Goal: Task Accomplishment & Management: Manage account settings

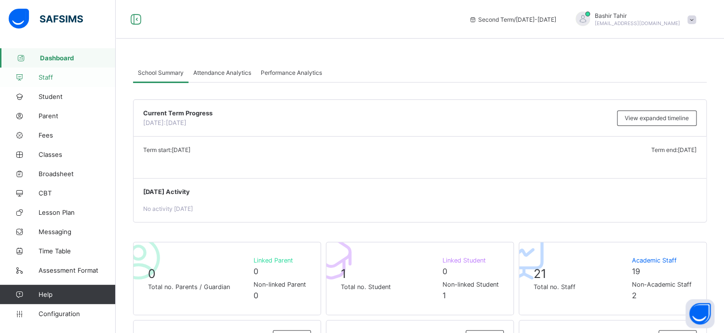
click at [49, 77] on span "Staff" at bounding box center [77, 77] width 77 height 8
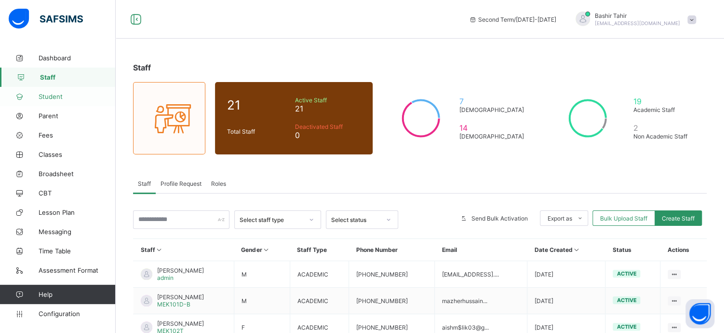
click at [50, 104] on link "Student" at bounding box center [58, 96] width 116 height 19
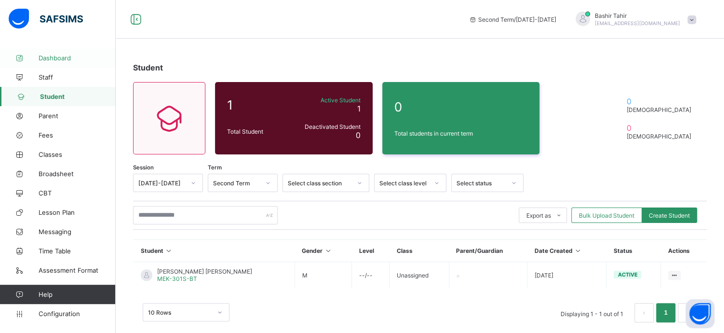
click at [61, 62] on link "Dashboard" at bounding box center [58, 57] width 116 height 19
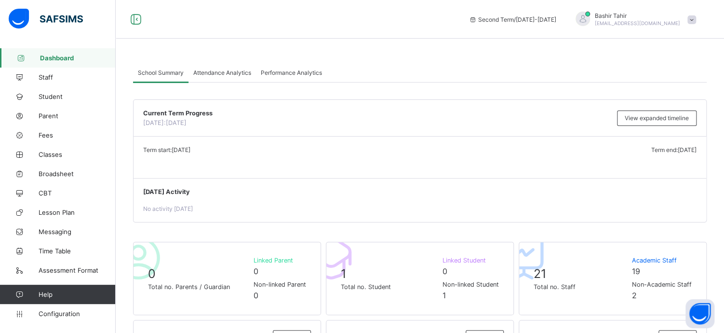
click at [660, 20] on div "[PERSON_NAME] [EMAIL_ADDRESS][DOMAIN_NAME]" at bounding box center [637, 19] width 85 height 14
click at [668, 73] on span "Profile" at bounding box center [665, 76] width 64 height 11
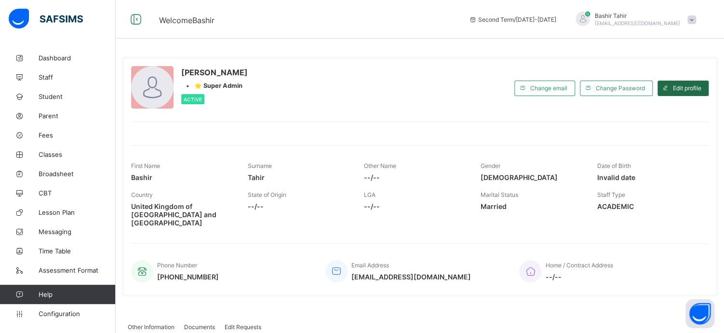
click at [683, 85] on span "Edit profile" at bounding box center [687, 87] width 28 height 7
select select "**"
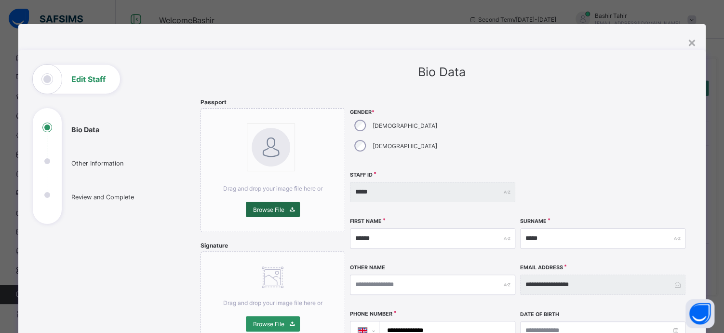
click at [270, 207] on span "Browse File" at bounding box center [268, 209] width 31 height 7
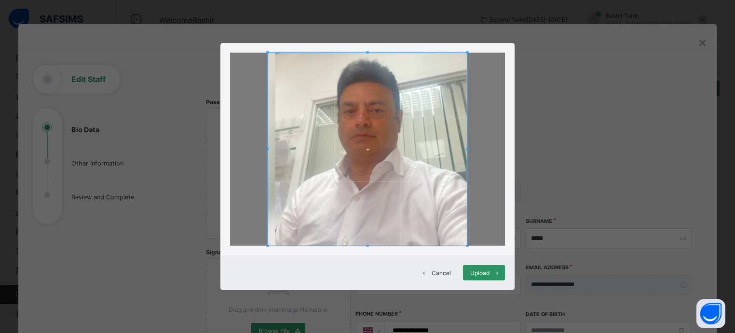
click at [374, 168] on span at bounding box center [367, 149] width 199 height 193
click at [369, 103] on span at bounding box center [367, 149] width 199 height 193
click at [366, 98] on span at bounding box center [367, 149] width 199 height 193
click at [470, 274] on span "Upload" at bounding box center [479, 272] width 19 height 7
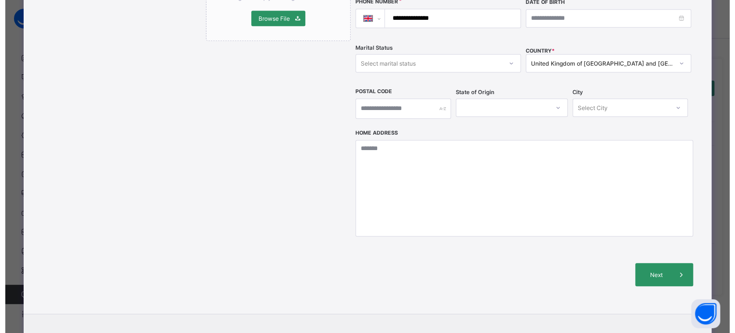
scroll to position [312, 0]
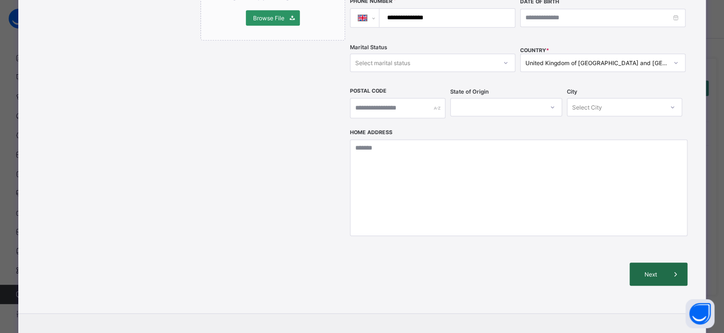
click at [650, 270] on span "Next" at bounding box center [650, 273] width 27 height 7
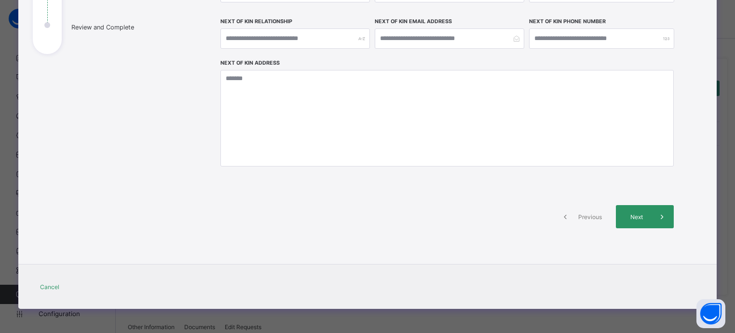
scroll to position [169, 0]
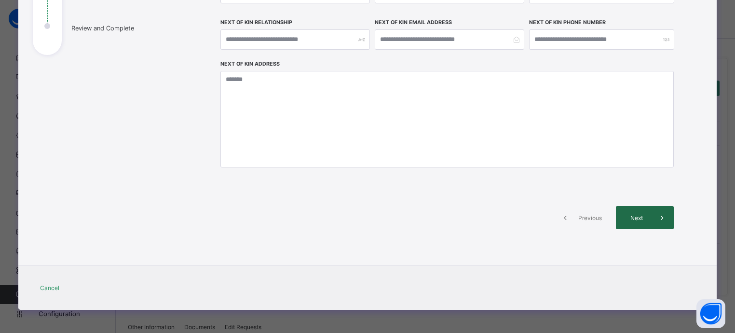
click at [639, 223] on div "Next" at bounding box center [645, 217] width 58 height 23
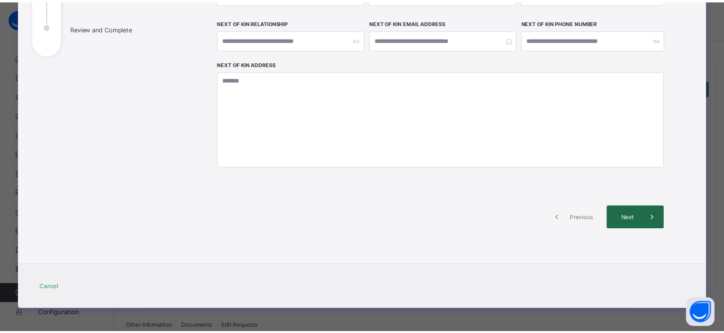
scroll to position [312, 0]
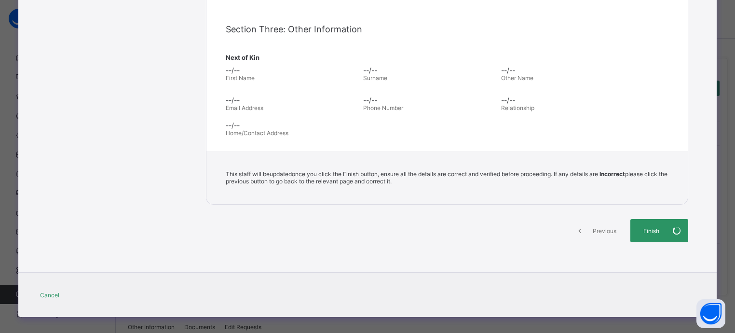
click at [639, 223] on div "Finish" at bounding box center [659, 230] width 58 height 23
click at [638, 243] on div "Previous Finish" at bounding box center [447, 239] width 482 height 40
drag, startPoint x: 729, startPoint y: 230, endPoint x: 714, endPoint y: 180, distance: 52.3
click at [714, 180] on div "**********" at bounding box center [367, 166] width 735 height 333
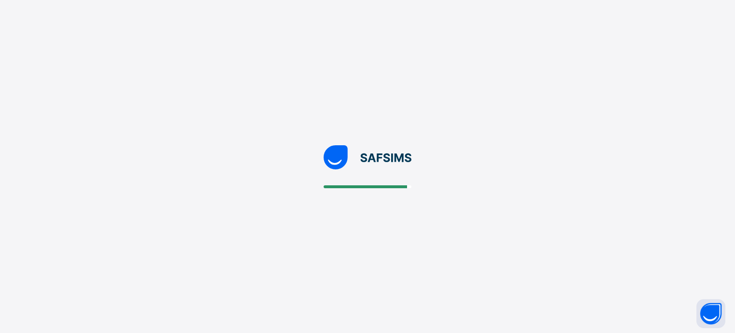
select select "**"
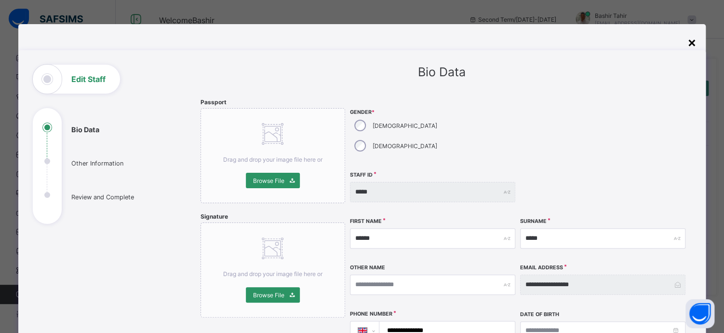
click at [692, 41] on div "×" at bounding box center [691, 42] width 9 height 16
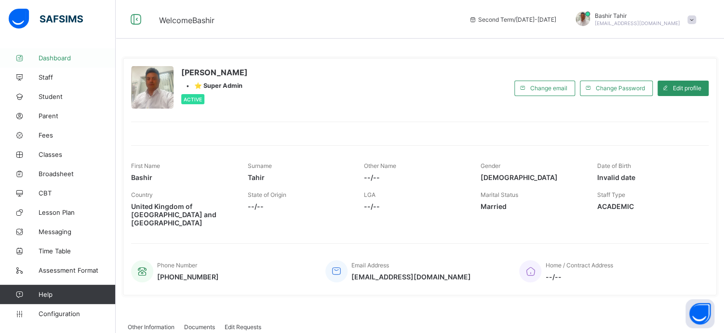
click at [68, 55] on span "Dashboard" at bounding box center [77, 58] width 77 height 8
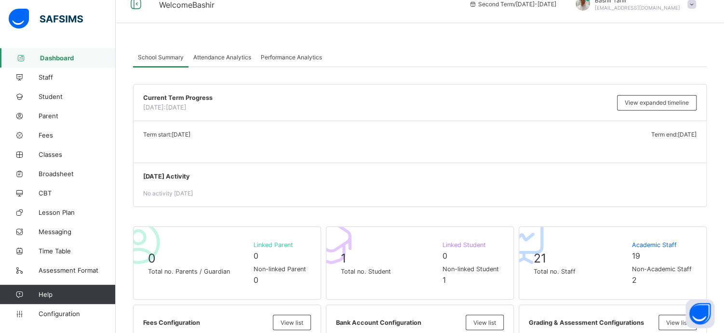
scroll to position [13, 0]
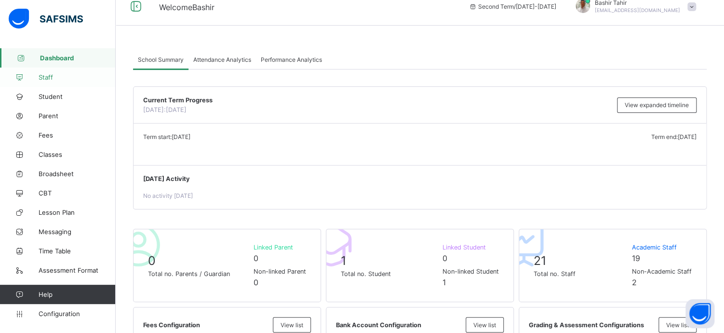
click at [59, 80] on span "Staff" at bounding box center [77, 77] width 77 height 8
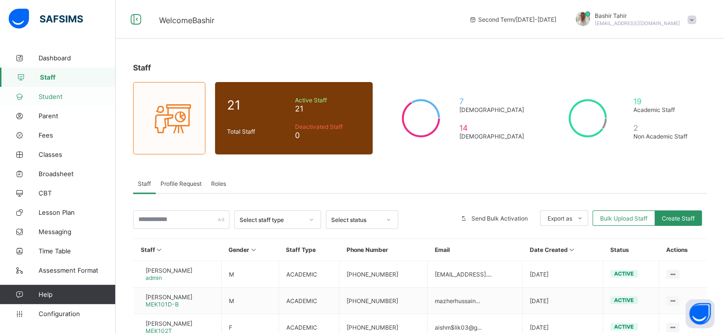
click at [58, 93] on span "Student" at bounding box center [77, 97] width 77 height 8
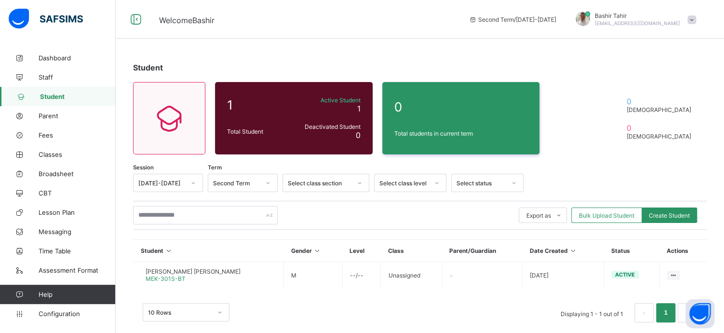
scroll to position [13, 0]
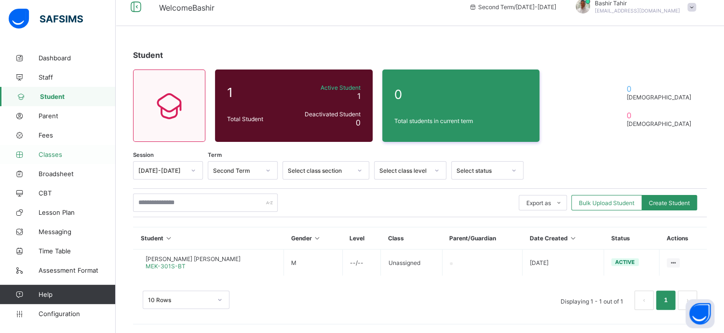
click at [53, 153] on span "Classes" at bounding box center [77, 154] width 77 height 8
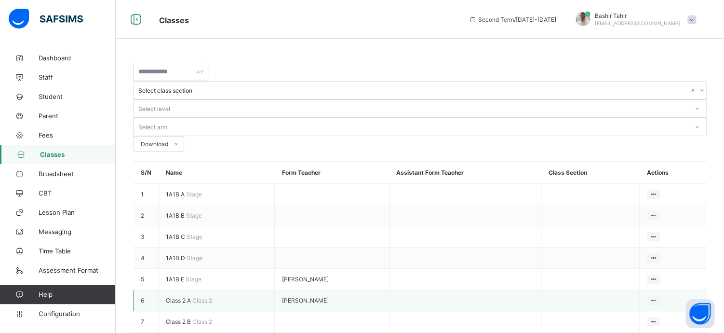
click at [398, 290] on td at bounding box center [465, 300] width 152 height 21
click at [186, 297] on span "Class 2 A" at bounding box center [179, 300] width 27 height 7
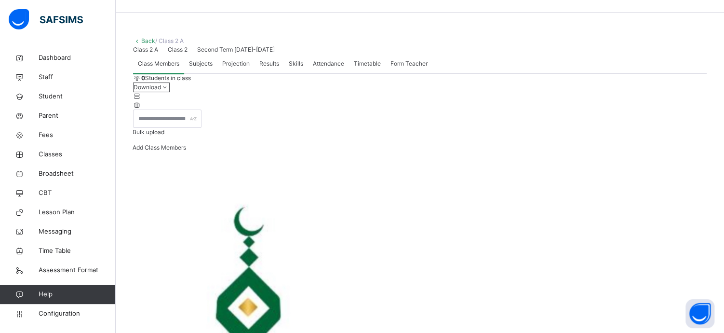
scroll to position [25, 0]
click at [202, 69] on span "Subjects" at bounding box center [201, 64] width 24 height 9
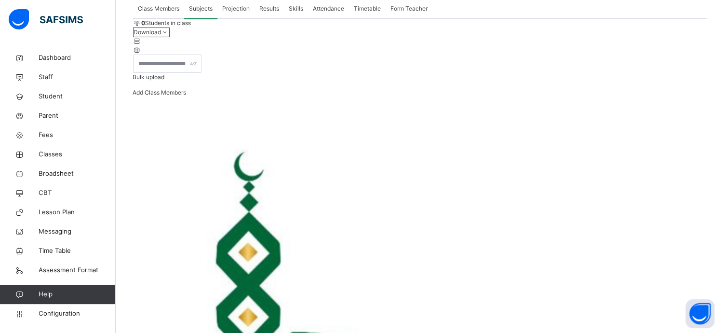
scroll to position [83, 0]
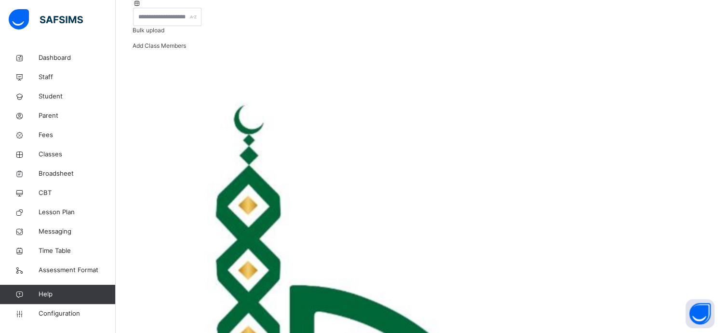
scroll to position [125, 0]
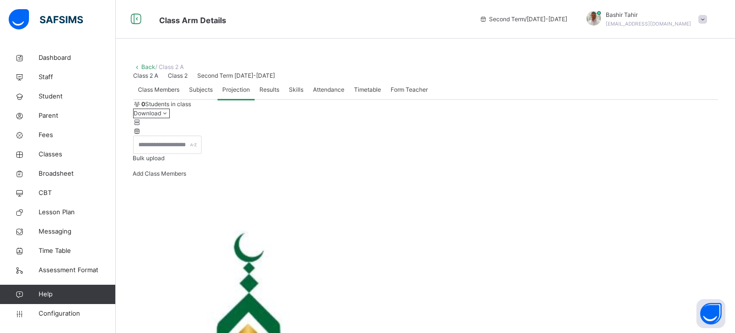
click at [276, 94] on span "Results" at bounding box center [269, 89] width 20 height 9
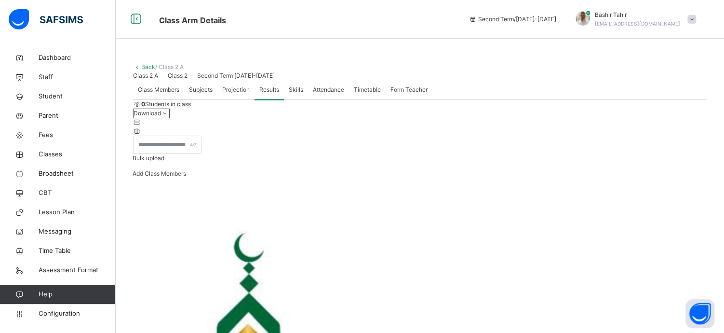
click at [298, 94] on span "Skills" at bounding box center [296, 89] width 14 height 9
click at [320, 99] on div "Attendance" at bounding box center [328, 89] width 41 height 19
click at [363, 99] on div "Timetable" at bounding box center [367, 89] width 37 height 19
click at [395, 94] on span "Form Teacher" at bounding box center [409, 89] width 37 height 9
click at [149, 94] on span "Class Members" at bounding box center [158, 89] width 41 height 9
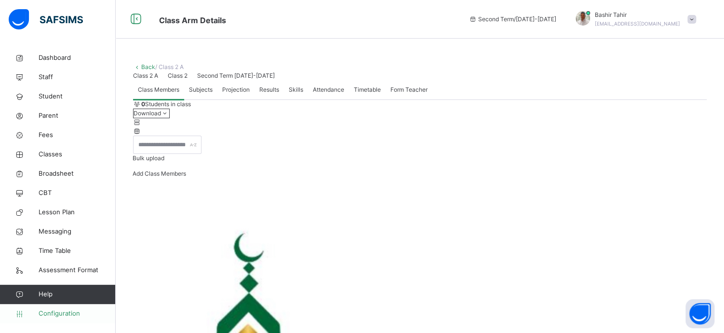
click at [74, 314] on span "Configuration" at bounding box center [77, 314] width 77 height 10
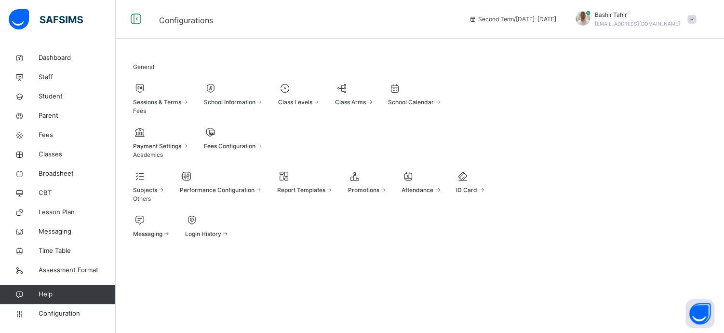
scroll to position [15, 0]
click at [165, 194] on div "Subjects" at bounding box center [149, 190] width 32 height 9
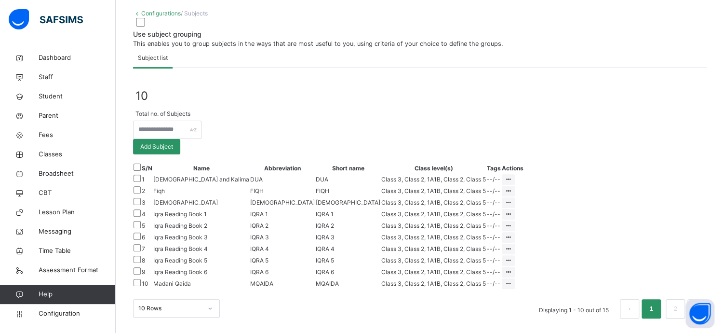
scroll to position [177, 0]
click at [515, 174] on div at bounding box center [508, 179] width 13 height 11
click at [596, 96] on div "10 Total no. of Subjects Add Subject S/N Name Abbreviation Short name Class lev…" at bounding box center [420, 193] width 574 height 250
click at [513, 175] on icon at bounding box center [508, 178] width 8 height 7
click at [511, 211] on div "Assign to Level" at bounding box center [490, 216] width 41 height 10
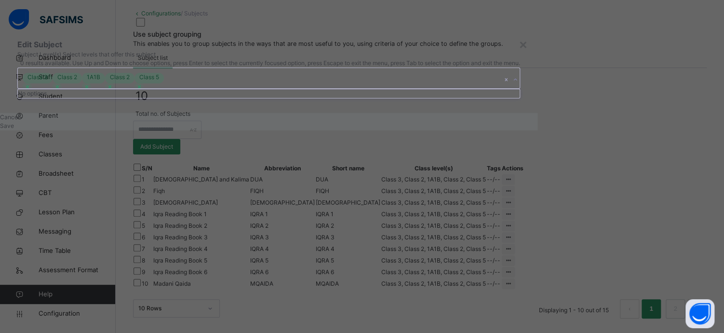
click at [105, 81] on div "1A1B" at bounding box center [93, 77] width 23 height 9
click at [164, 81] on div "Class 5" at bounding box center [149, 77] width 29 height 9
click at [113, 90] on icon at bounding box center [110, 86] width 7 height 7
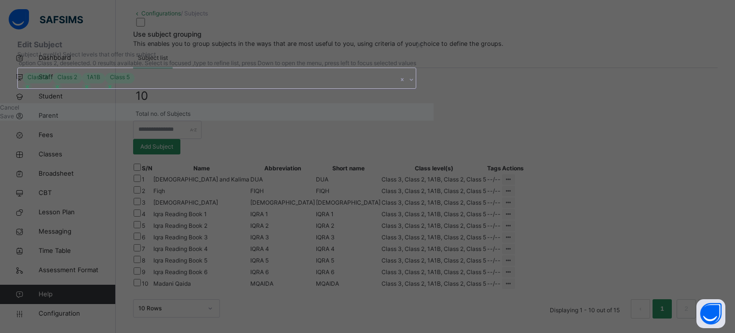
click at [114, 92] on div at bounding box center [109, 86] width 9 height 9
click at [62, 92] on div at bounding box center [57, 86] width 9 height 9
click at [31, 90] on icon at bounding box center [27, 86] width 7 height 7
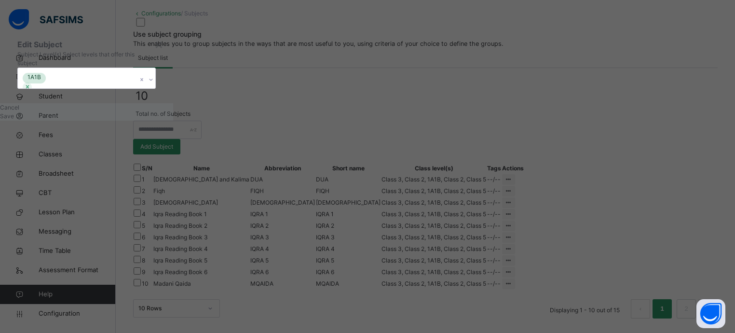
click at [14, 120] on span "Save" at bounding box center [7, 115] width 14 height 7
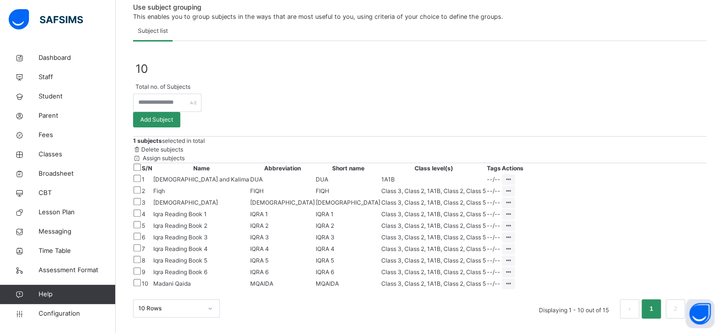
scroll to position [155, 0]
click at [49, 83] on link "Staff" at bounding box center [58, 76] width 116 height 19
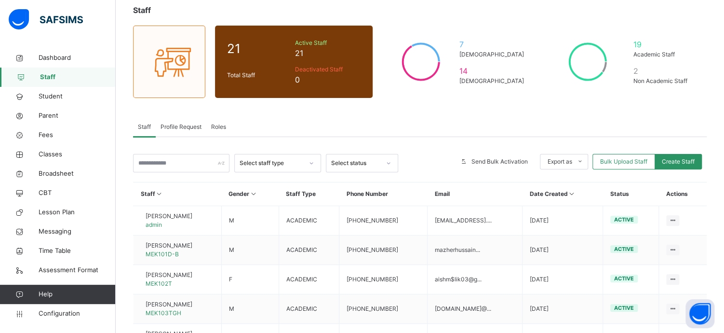
scroll to position [93, 0]
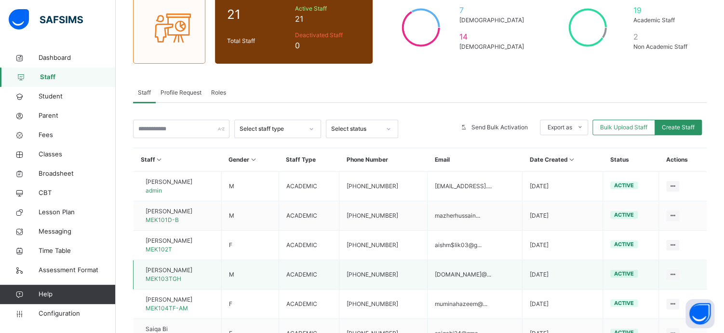
click at [189, 268] on span "[PERSON_NAME]" at bounding box center [169, 270] width 47 height 9
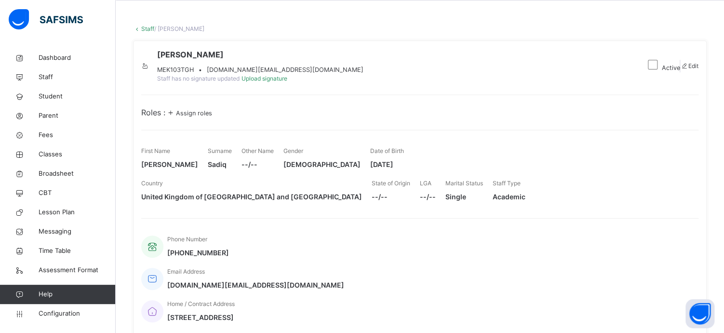
scroll to position [39, 0]
click at [212, 116] on span "Assign roles" at bounding box center [194, 112] width 36 height 7
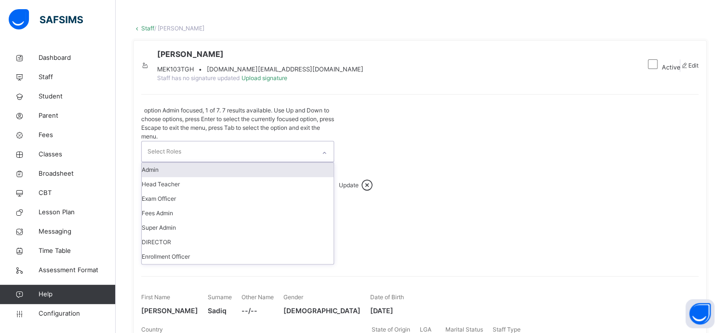
click at [289, 141] on div "Select Roles" at bounding box center [229, 151] width 174 height 20
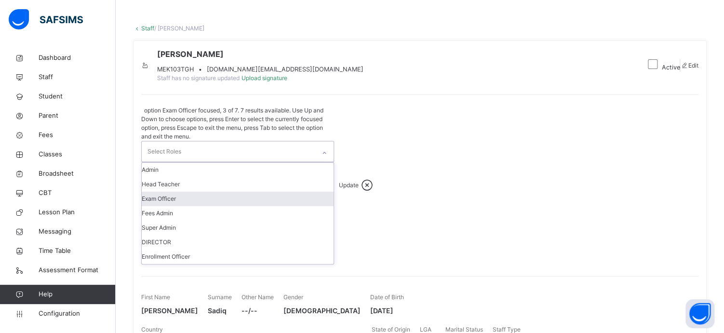
click at [348, 276] on div "First Name [PERSON_NAME] Surname [PERSON_NAME] Other Name --/-- Gender [DEMOGRA…" at bounding box center [419, 314] width 557 height 77
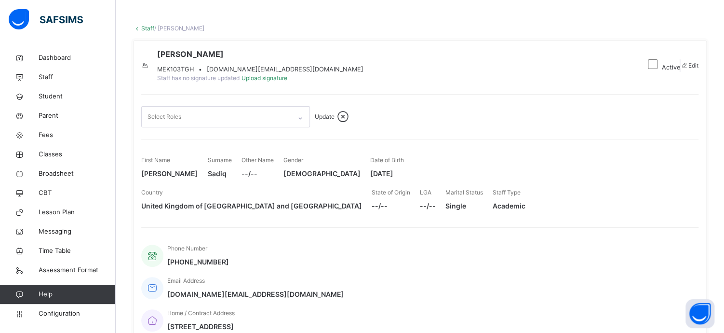
click at [332, 120] on span "Update" at bounding box center [325, 116] width 20 height 7
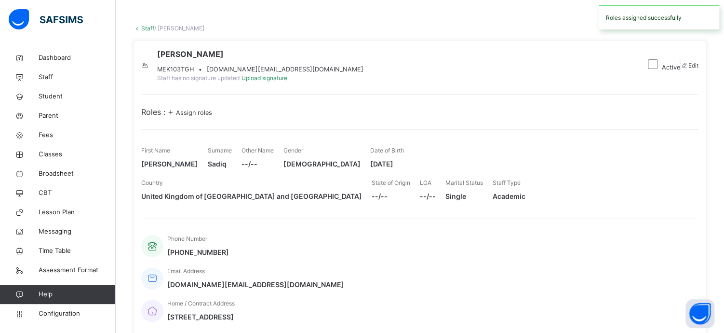
click at [200, 116] on span "Assign roles" at bounding box center [194, 112] width 36 height 7
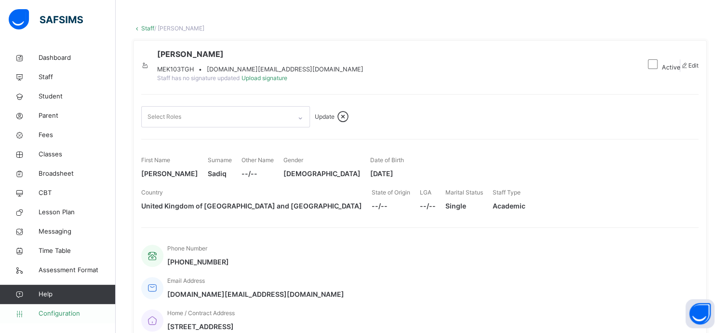
click at [49, 311] on span "Configuration" at bounding box center [77, 314] width 77 height 10
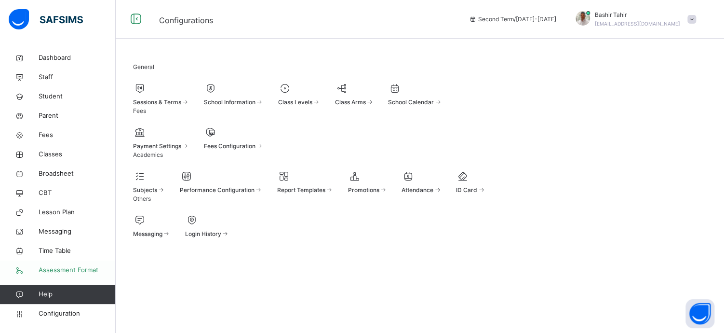
click at [88, 270] on span "Assessment Format" at bounding box center [77, 270] width 77 height 10
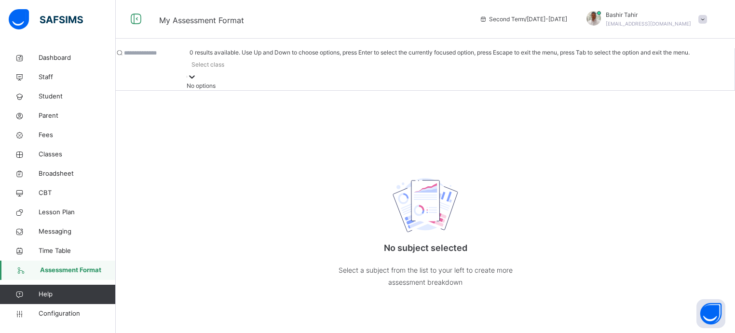
click at [197, 72] on div at bounding box center [192, 77] width 10 height 10
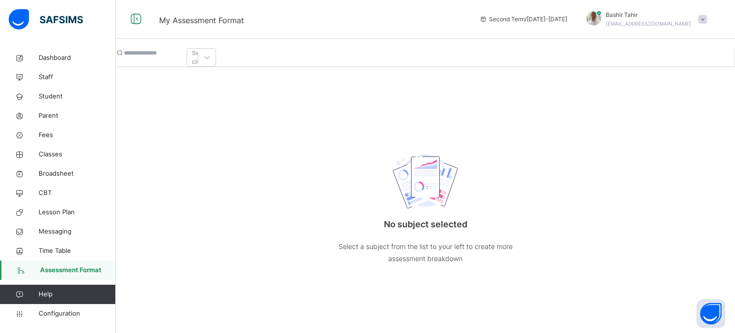
click at [182, 57] on input "text" at bounding box center [153, 53] width 58 height 9
click at [54, 237] on link "Messaging" at bounding box center [58, 231] width 116 height 19
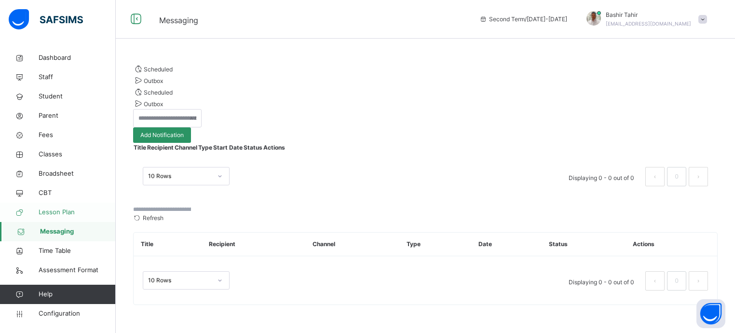
click at [58, 217] on link "Lesson Plan" at bounding box center [58, 211] width 116 height 19
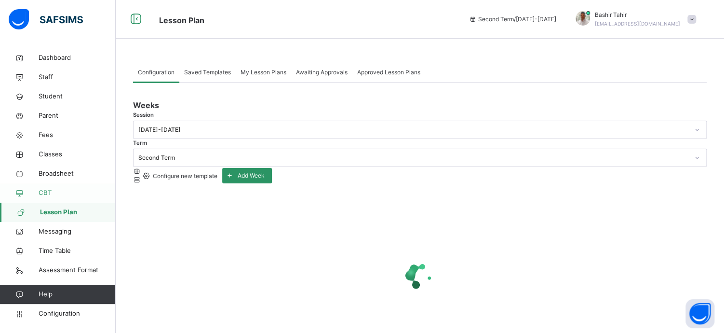
click at [49, 191] on span "CBT" at bounding box center [77, 193] width 77 height 10
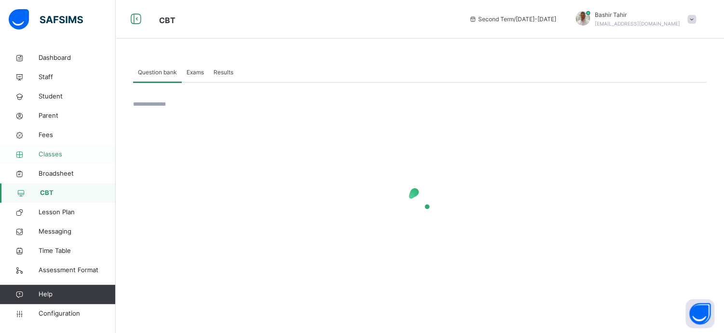
click at [59, 153] on span "Classes" at bounding box center [77, 154] width 77 height 10
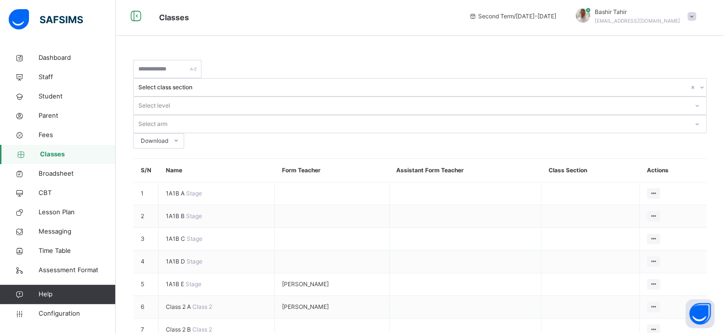
scroll to position [4, 0]
click at [53, 297] on span "Help" at bounding box center [77, 294] width 77 height 10
click at [26, 294] on icon at bounding box center [19, 294] width 39 height 7
click at [47, 317] on span "Configuration" at bounding box center [77, 314] width 77 height 10
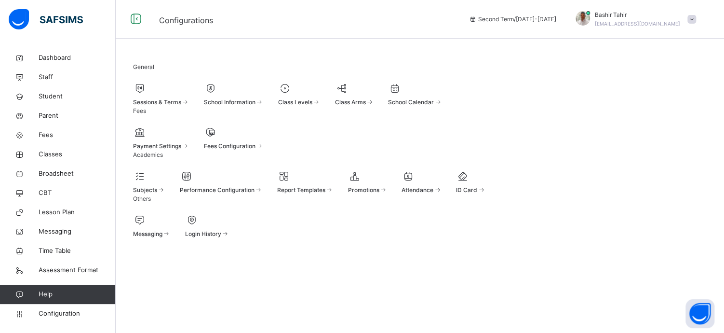
click at [181, 149] on span "Payment Settings" at bounding box center [157, 145] width 48 height 7
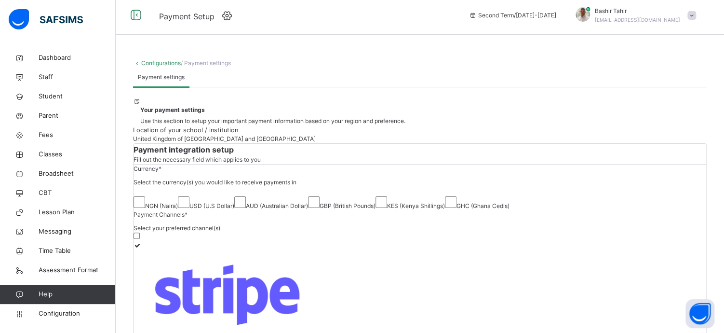
drag, startPoint x: 720, startPoint y: 113, endPoint x: 720, endPoint y: 130, distance: 17.4
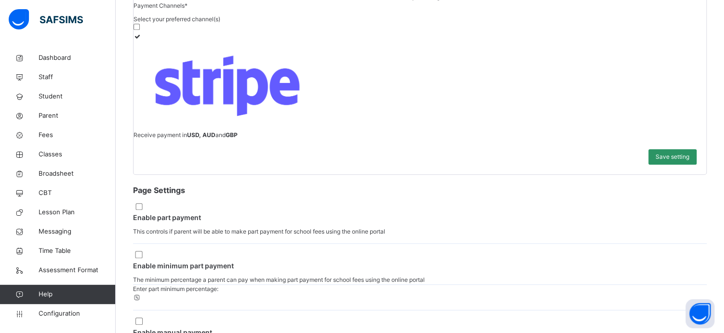
scroll to position [213, 0]
click at [238, 138] on b "GBP" at bounding box center [232, 134] width 12 height 7
click at [634, 138] on div "Receive payment in USD, AUD and GBP" at bounding box center [420, 80] width 573 height 115
click at [338, 174] on div "Save setting" at bounding box center [420, 156] width 573 height 35
drag, startPoint x: 338, startPoint y: 257, endPoint x: 597, endPoint y: 245, distance: 259.2
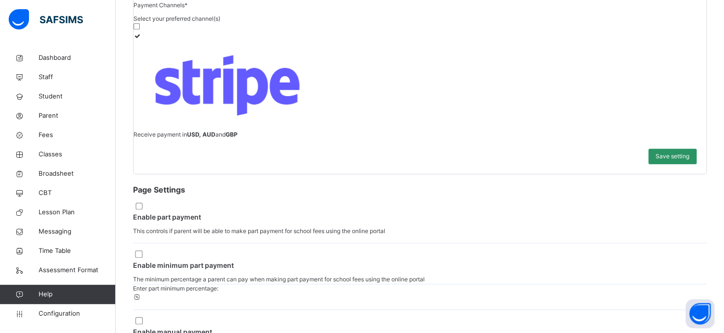
click at [597, 174] on div "Save setting" at bounding box center [420, 156] width 573 height 35
click at [678, 161] on span "Save setting" at bounding box center [673, 156] width 34 height 9
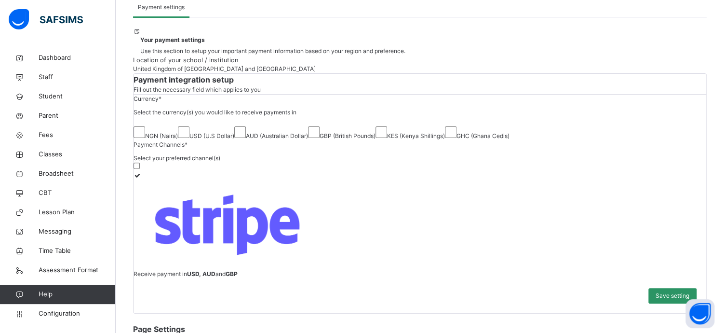
scroll to position [72, 0]
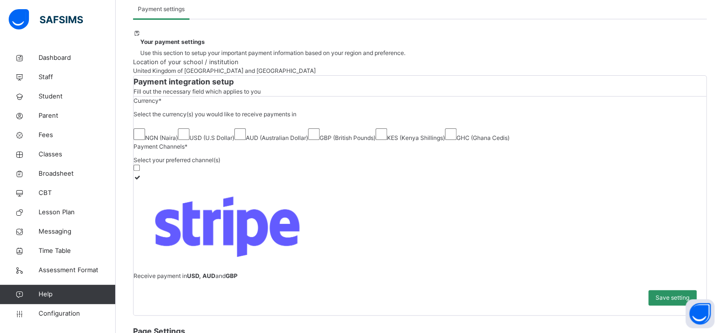
click at [141, 37] on icon at bounding box center [137, 32] width 8 height 7
